Goal: Answer question/provide support: Answer question/provide support

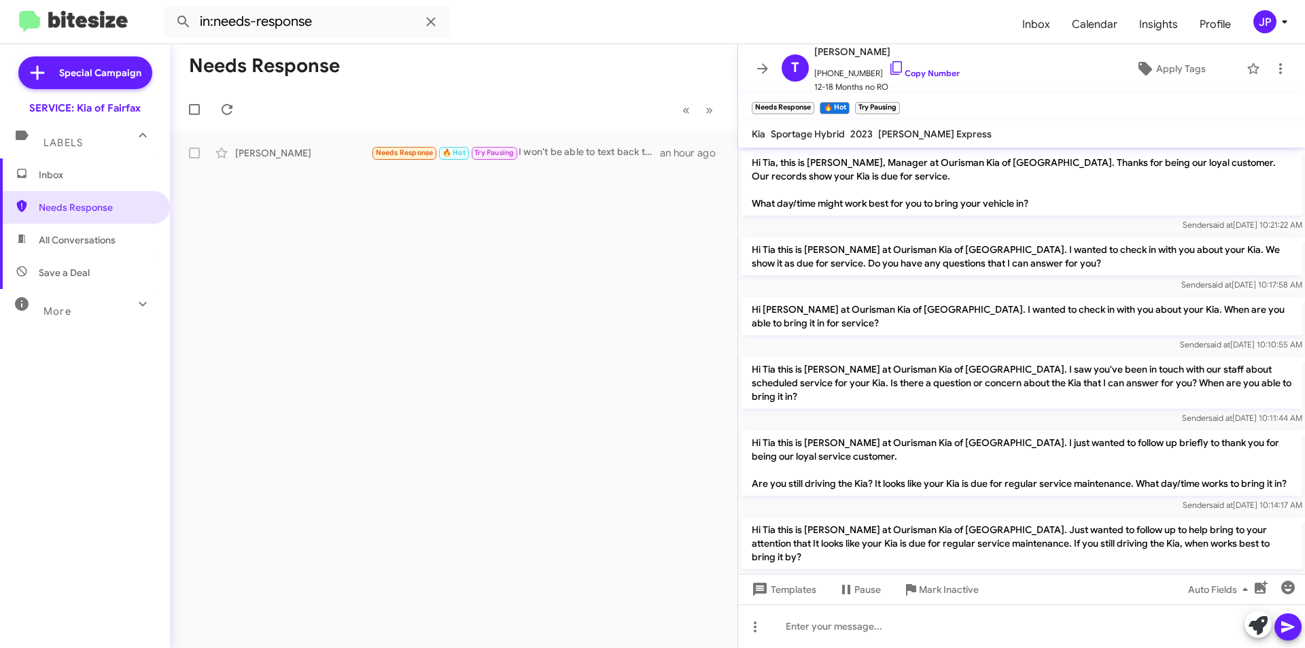
scroll to position [143, 0]
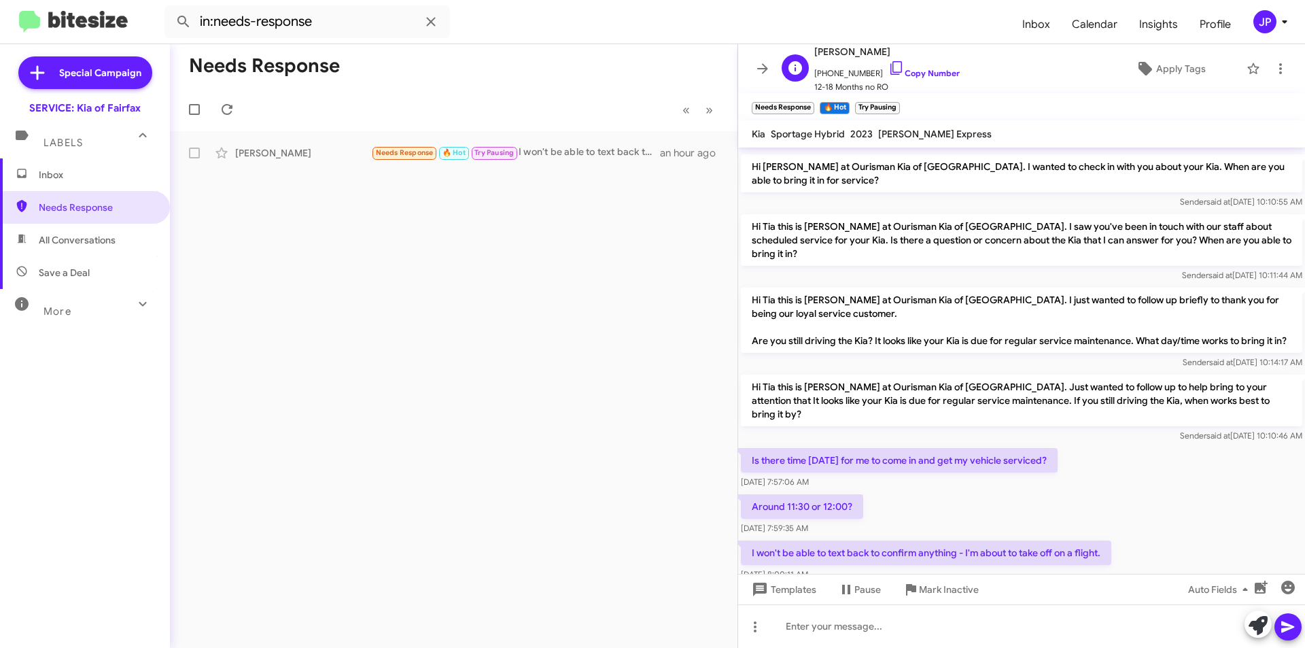
click at [929, 80] on span "+15418914397 Copy Number" at bounding box center [887, 70] width 145 height 20
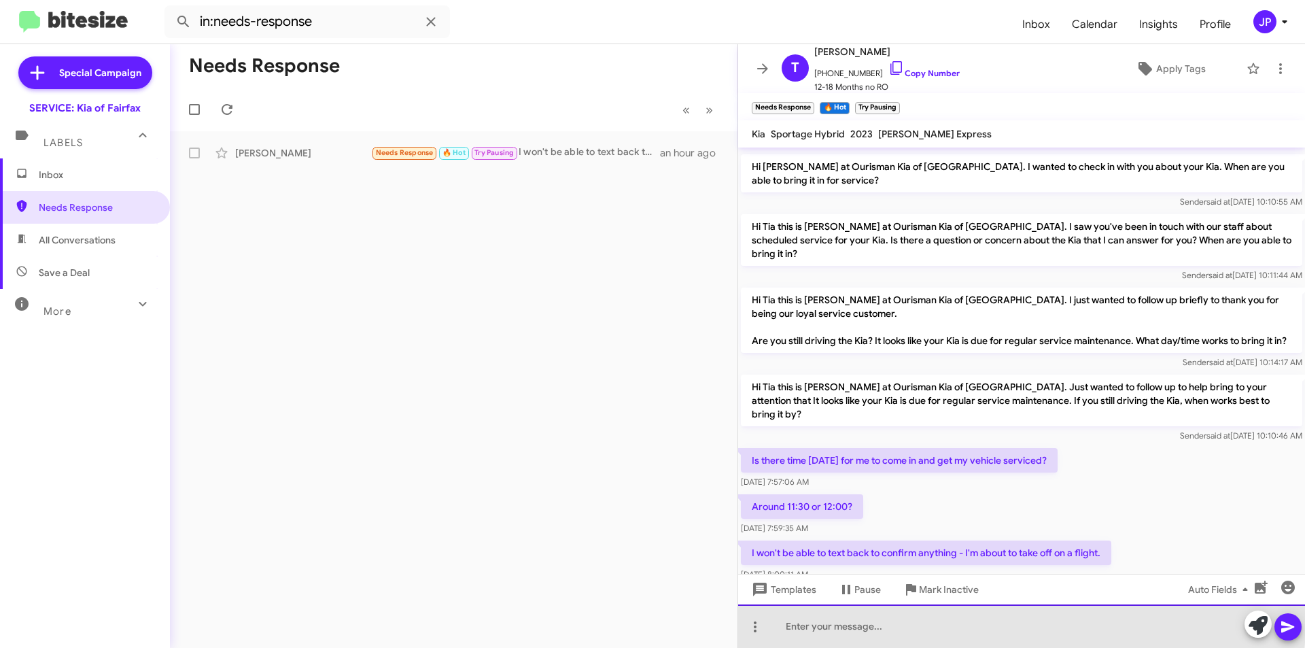
click at [828, 618] on div at bounding box center [1021, 626] width 567 height 44
drag, startPoint x: 1164, startPoint y: 298, endPoint x: 1171, endPoint y: 630, distance: 331.2
click at [1171, 630] on div "I have scheduled you for 12 pm, if you need to cancel or reschedule" at bounding box center [1021, 626] width 567 height 44
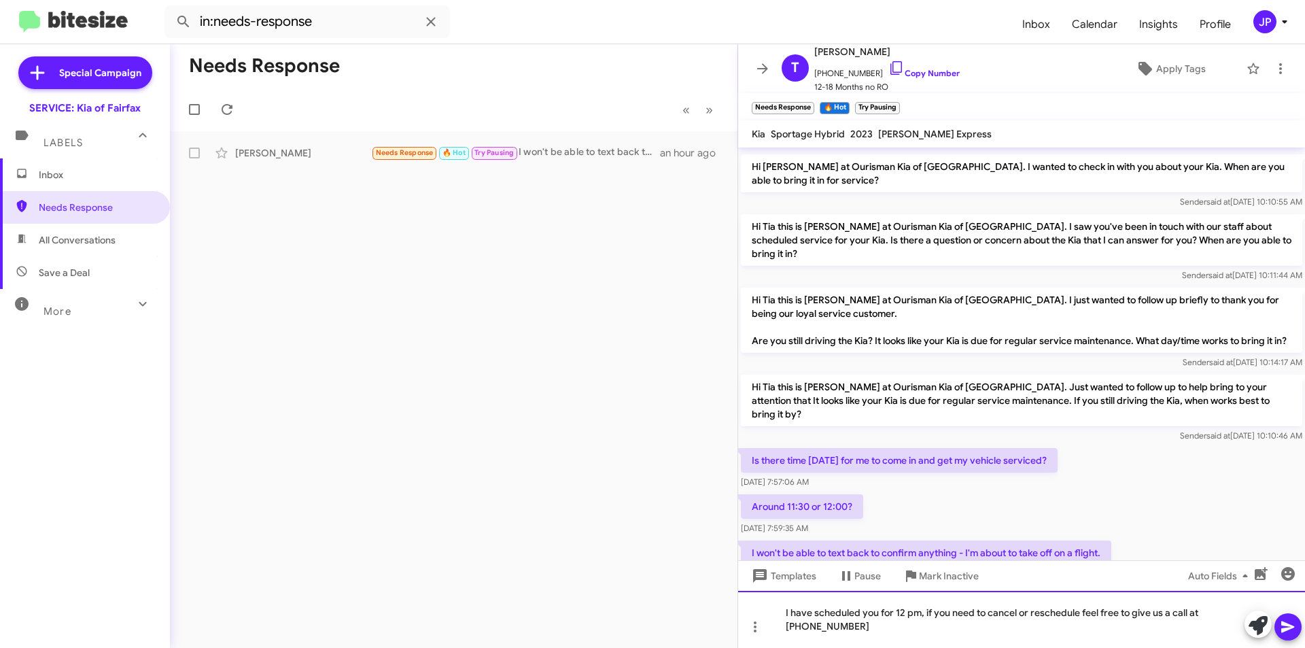
click at [927, 613] on div "I have scheduled you for 12 pm, if you need to cancel or reschedule feel free t…" at bounding box center [1021, 619] width 567 height 57
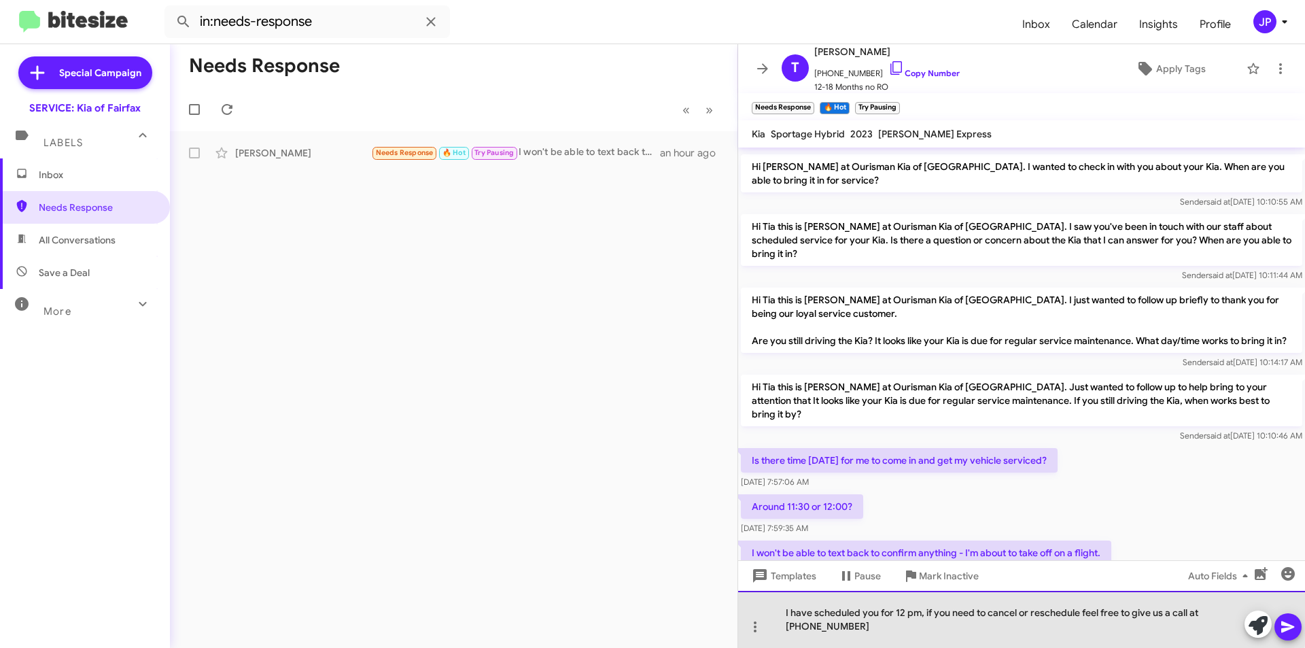
click at [929, 614] on div "I have scheduled you for 12 pm, if you need to cancel or reschedule feel free t…" at bounding box center [1021, 619] width 567 height 57
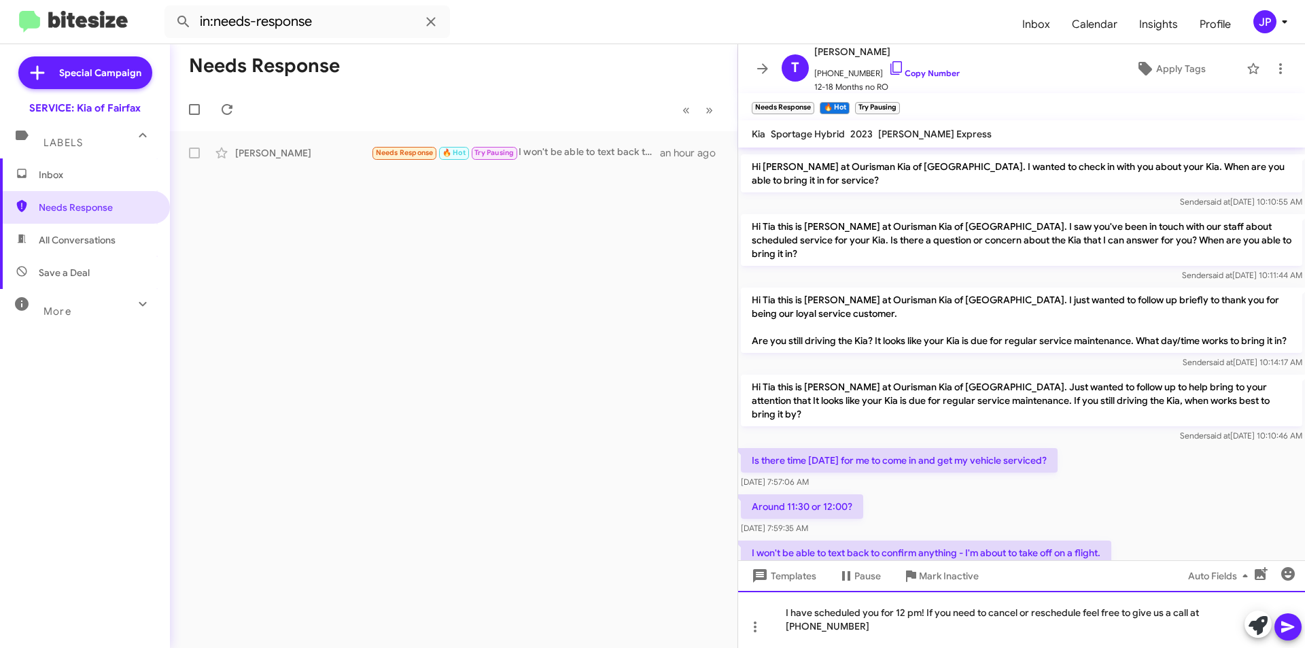
click at [1287, 643] on div "I have scheduled you for 12 pm! If you need to cancel or reschedule feel free t…" at bounding box center [1021, 619] width 567 height 57
click at [1295, 627] on icon at bounding box center [1288, 627] width 13 height 12
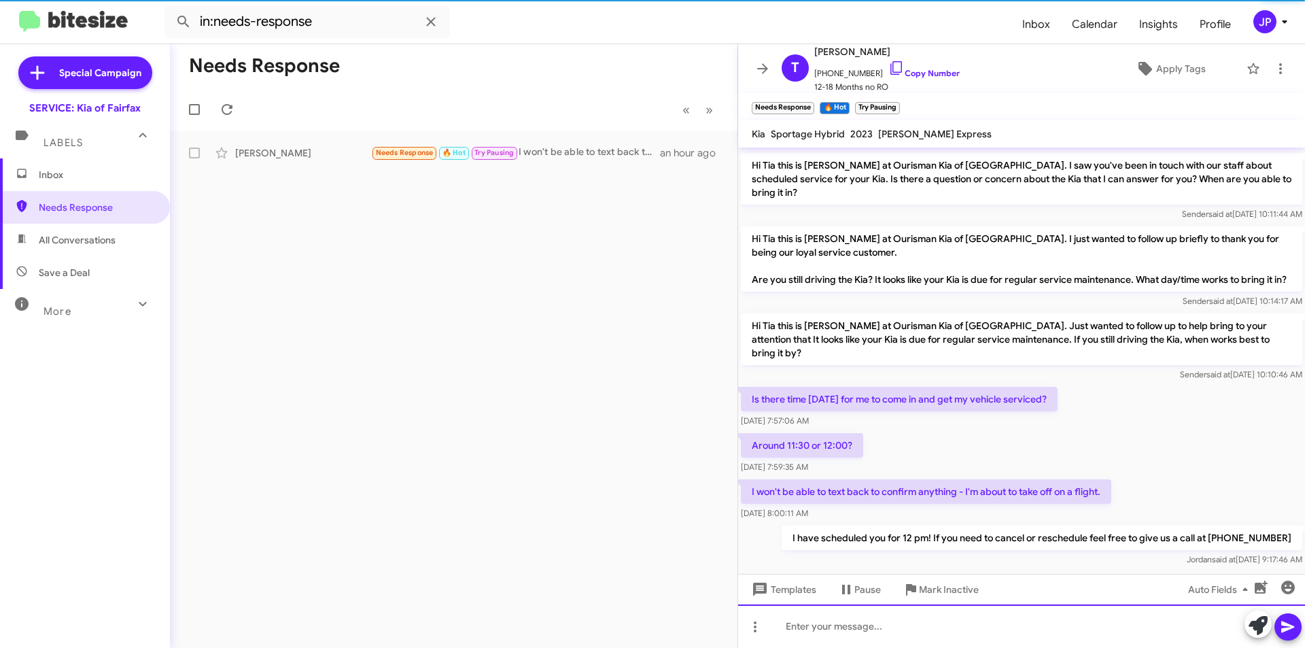
scroll to position [220, 0]
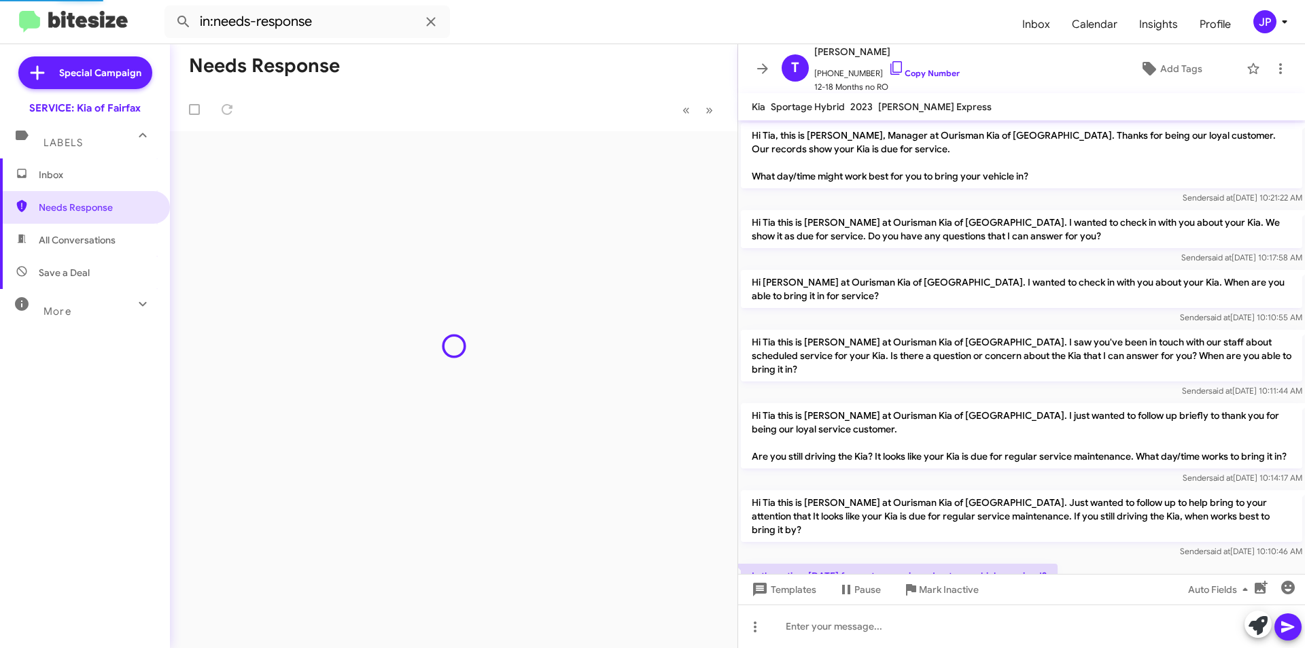
scroll to position [192, 0]
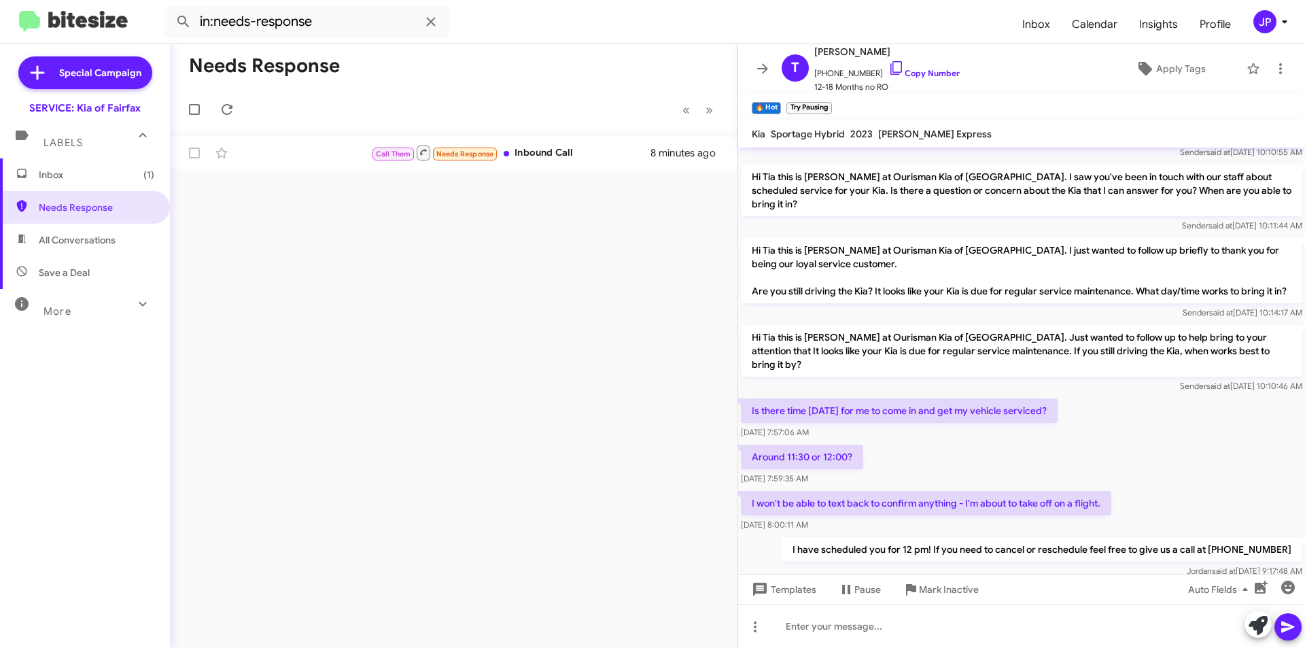
click at [555, 133] on mat-action-list "Call Them Needs Response Inbound Call 8 minutes ago" at bounding box center [454, 150] width 568 height 38
click at [555, 155] on div "Call Them Needs Response Inbound Call" at bounding box center [521, 152] width 301 height 17
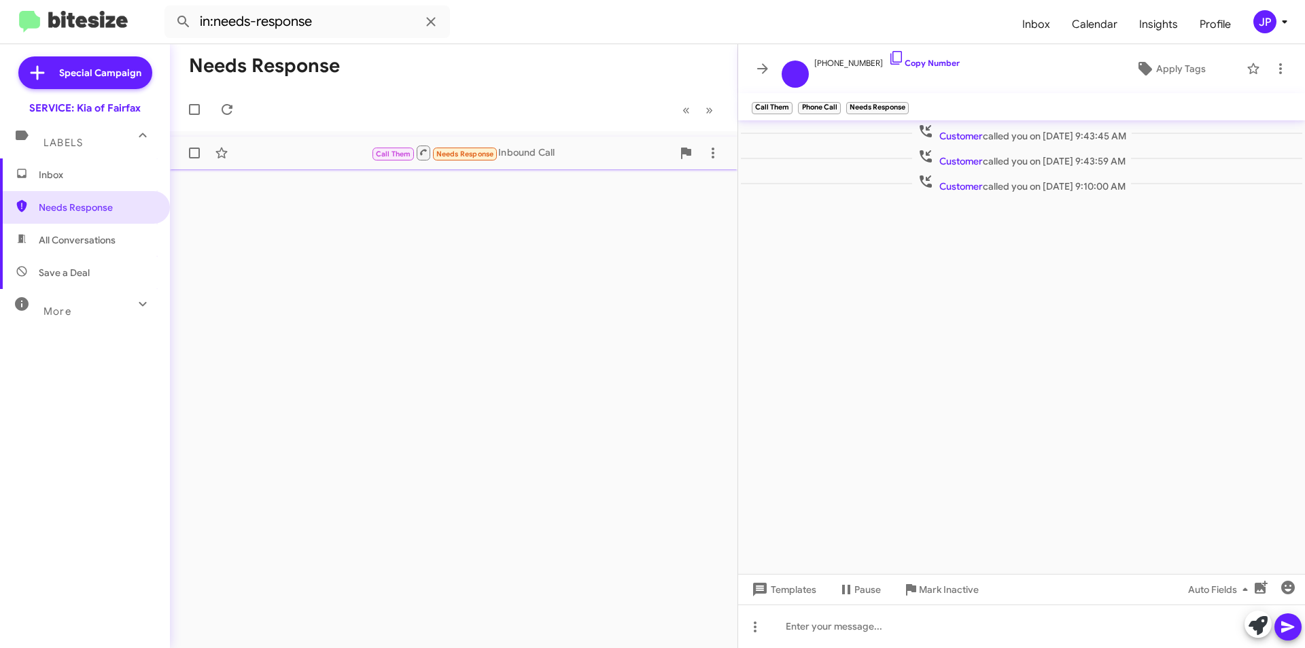
click at [542, 148] on div "Call Them Needs Response Inbound Call" at bounding box center [521, 152] width 301 height 17
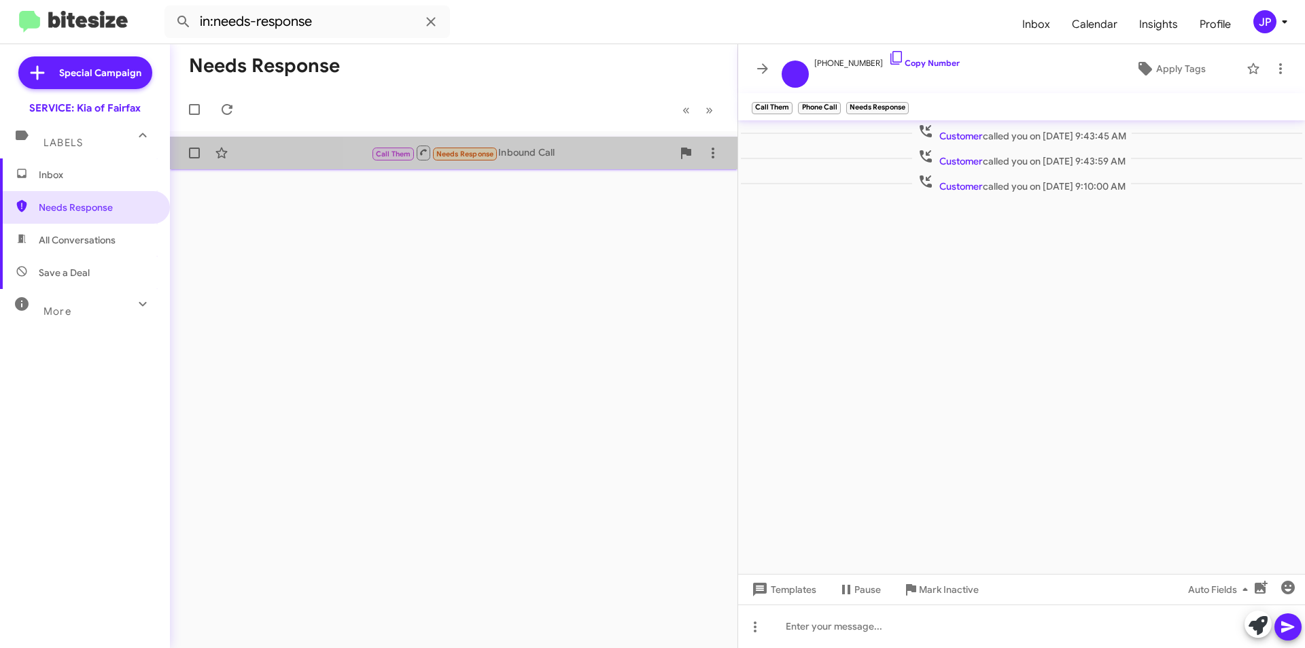
click at [542, 148] on div "Call Them Needs Response Inbound Call" at bounding box center [521, 152] width 301 height 17
click at [542, 149] on div "Call Them Needs Response Inbound Call" at bounding box center [521, 152] width 301 height 17
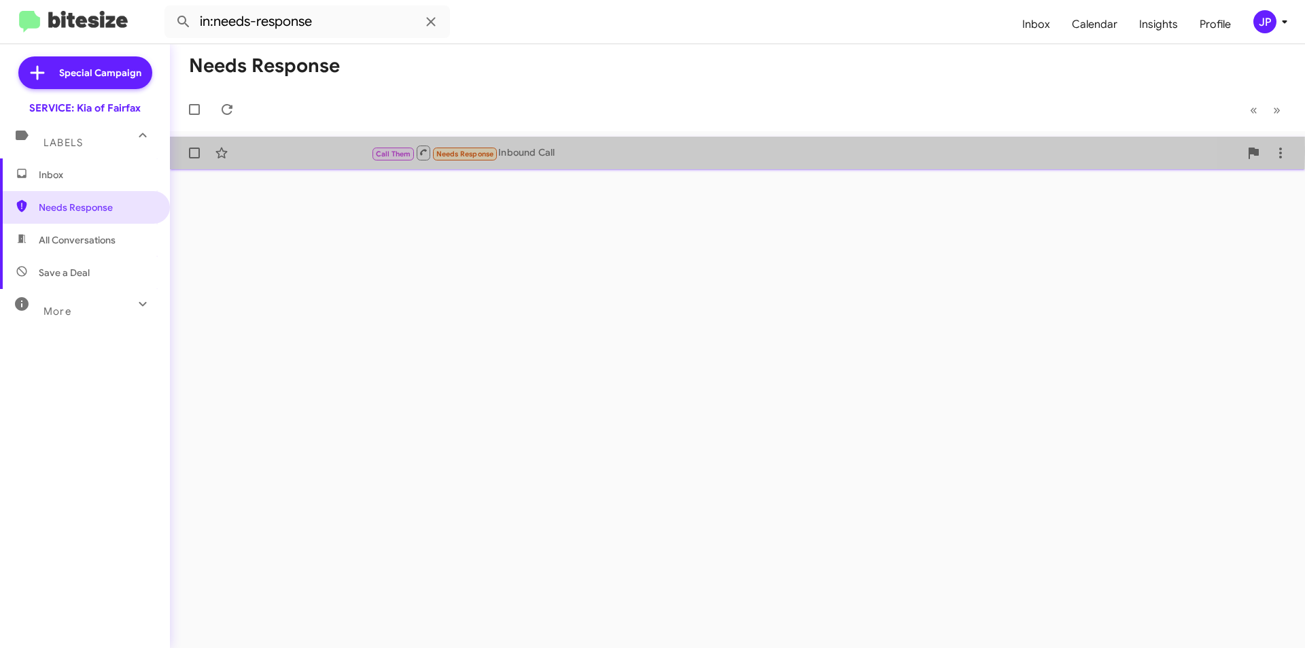
click at [657, 152] on div "Call Them Needs Response Inbound Call" at bounding box center [805, 152] width 869 height 17
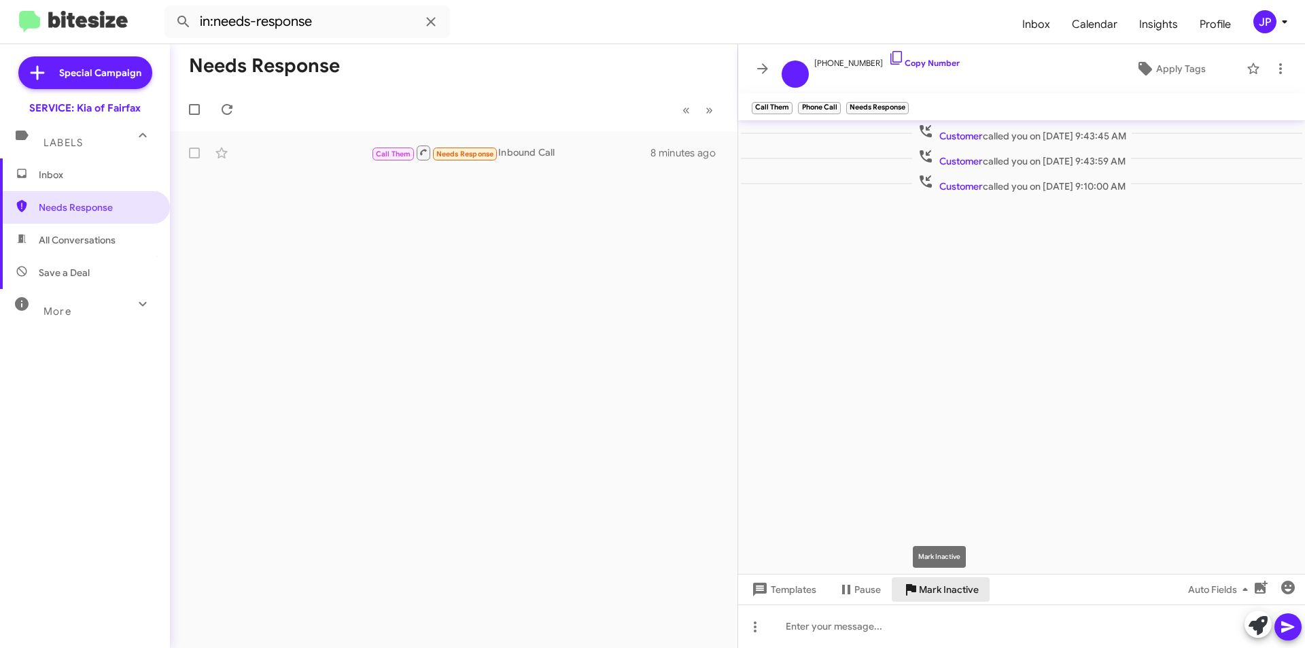
click at [971, 598] on span "Mark Inactive" at bounding box center [949, 589] width 60 height 24
